Goal: Task Accomplishment & Management: Use online tool/utility

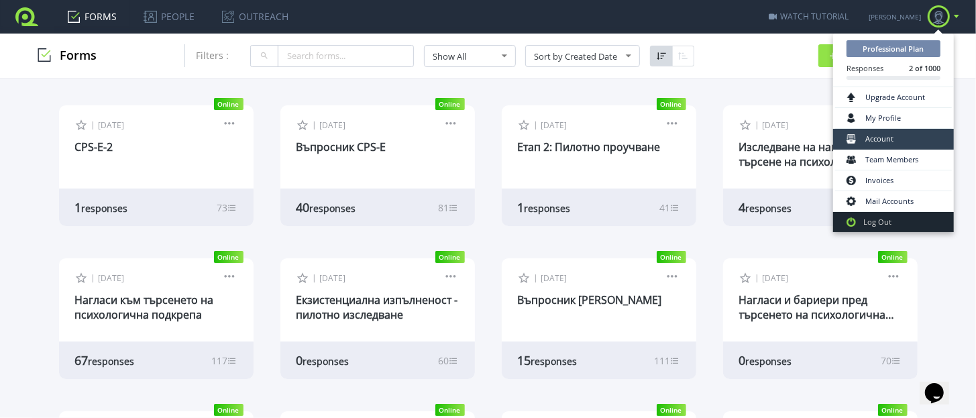
click at [900, 139] on link "Account" at bounding box center [893, 139] width 117 height 21
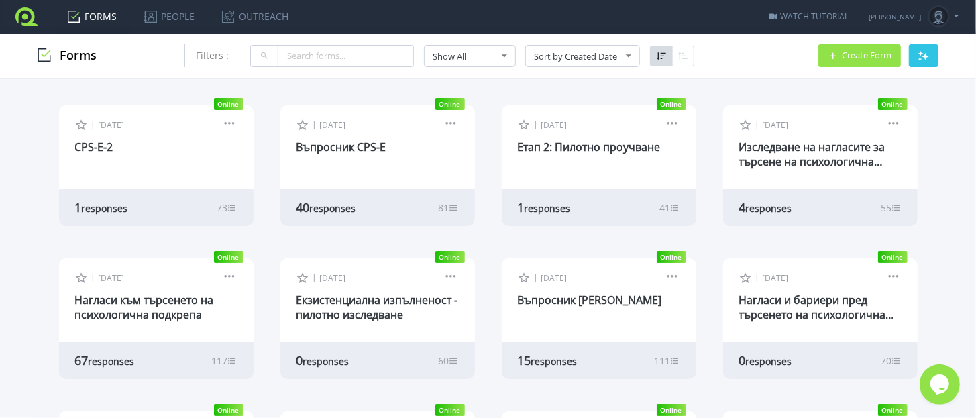
click at [355, 150] on link "Въпросник CPS-E" at bounding box center [341, 146] width 90 height 15
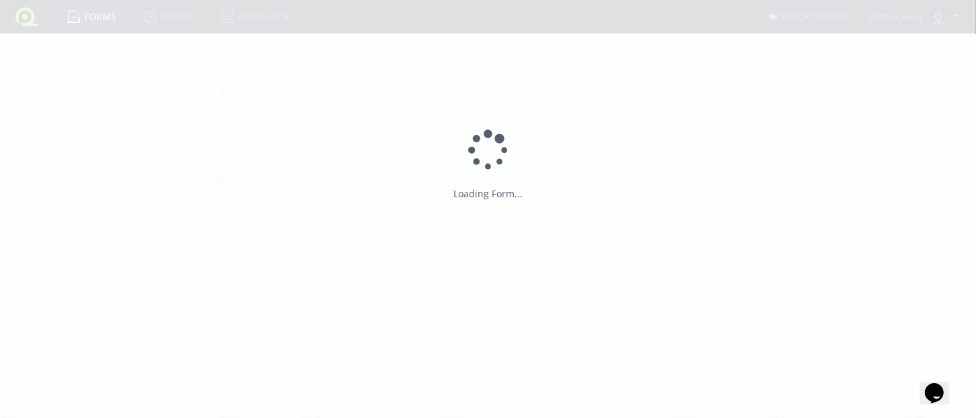
type input "Въпросник CPS-E"
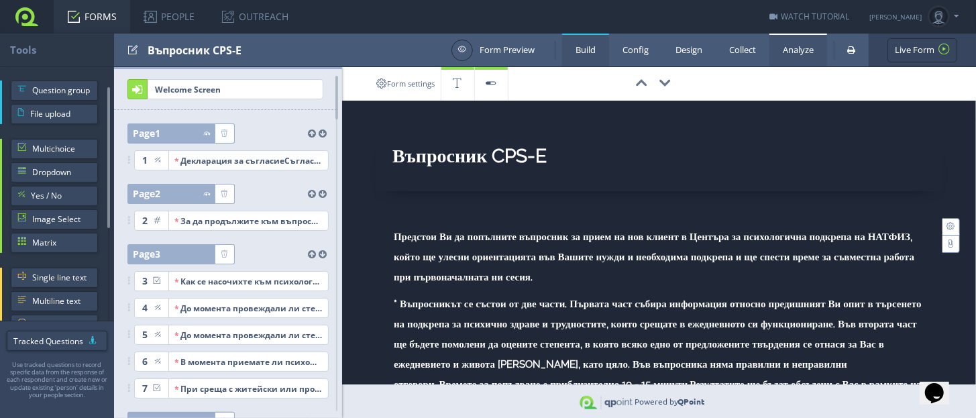
click at [797, 53] on link "Analyze" at bounding box center [798, 50] width 58 height 33
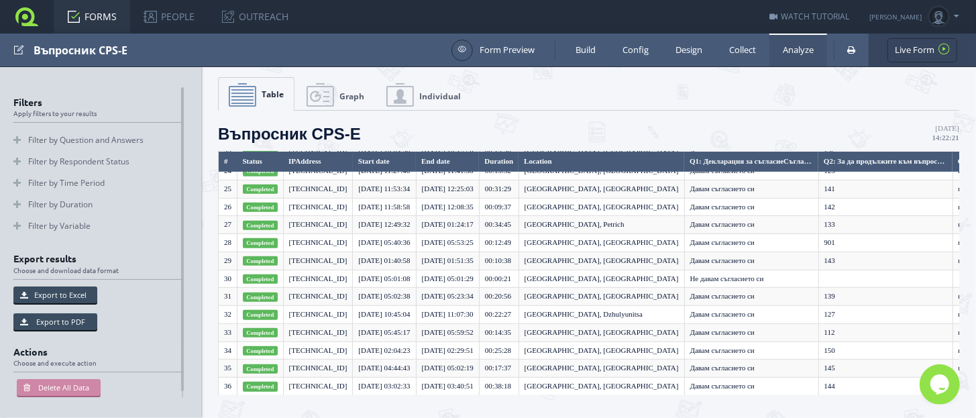
scroll to position [500, 0]
click at [742, 54] on link "Collect" at bounding box center [742, 50] width 54 height 33
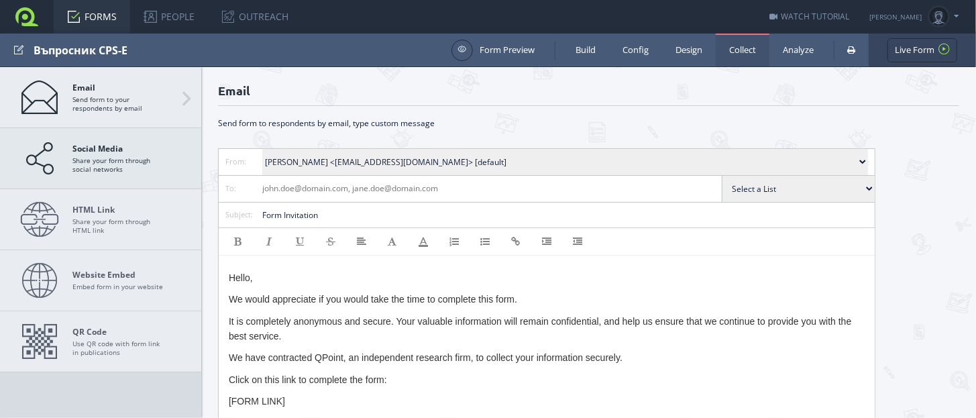
click at [139, 166] on span "Social Media Share your form through social networks" at bounding box center [119, 158] width 94 height 30
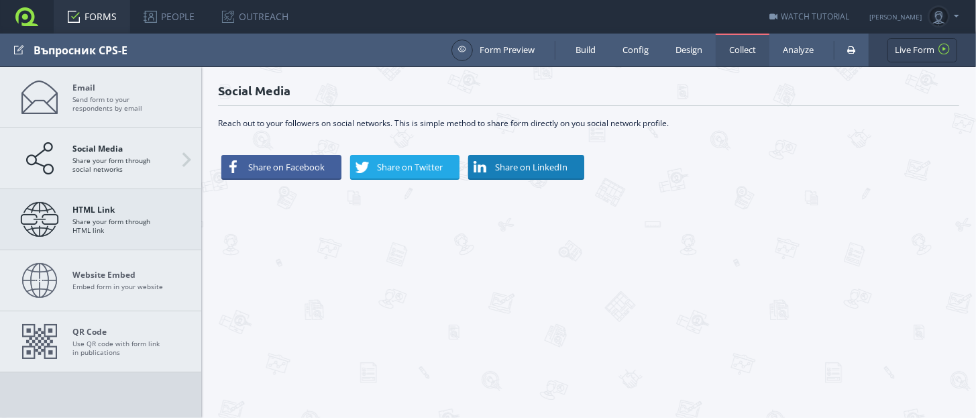
click at [138, 205] on strong "HTML Link" at bounding box center [119, 210] width 94 height 10
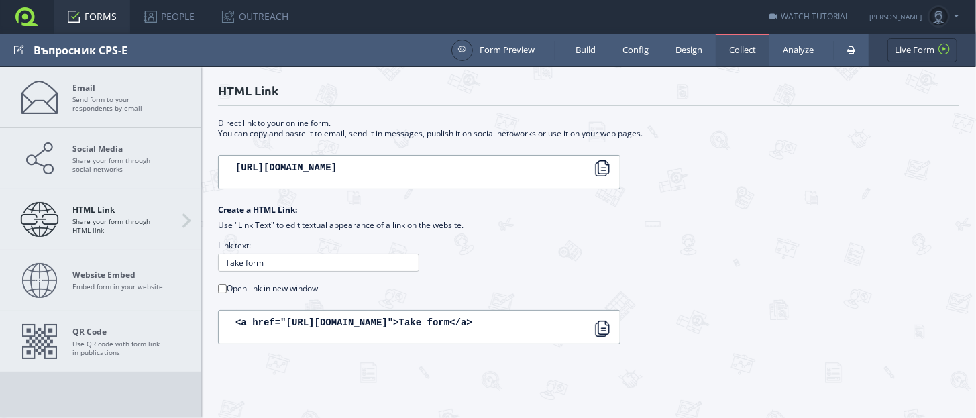
click at [235, 170] on textarea "https://app.qpointsurvey.com/s/wrp1xgnioacerwkm" at bounding box center [419, 172] width 402 height 34
click at [519, 51] on link "Form Preview" at bounding box center [492, 50] width 83 height 21
click at [582, 53] on link "Build" at bounding box center [585, 50] width 47 height 33
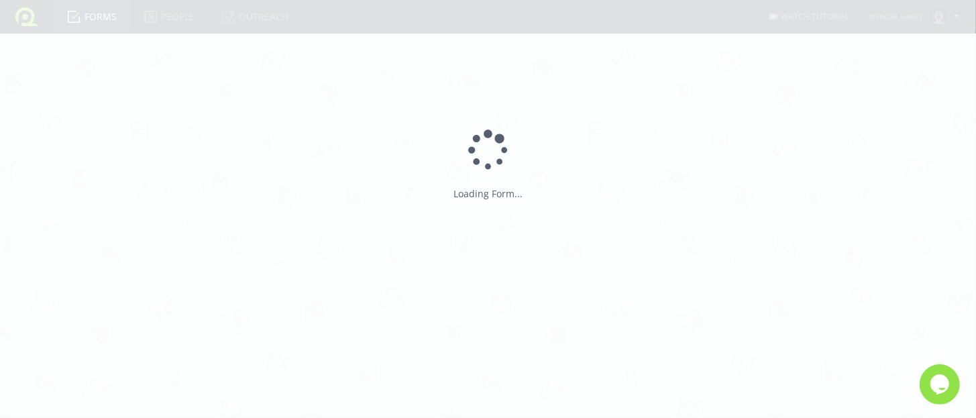
type input "Въпросник CPS-E"
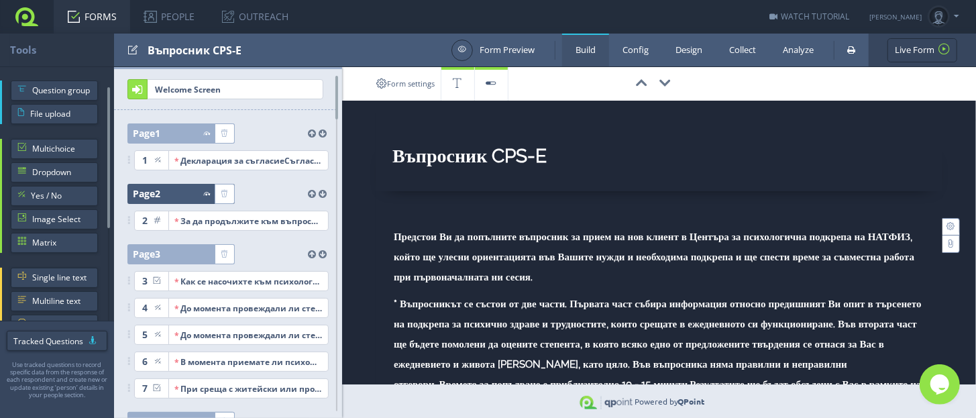
click at [173, 193] on div at bounding box center [187, 194] width 54 height 20
